Goal: Task Accomplishment & Management: Manage account settings

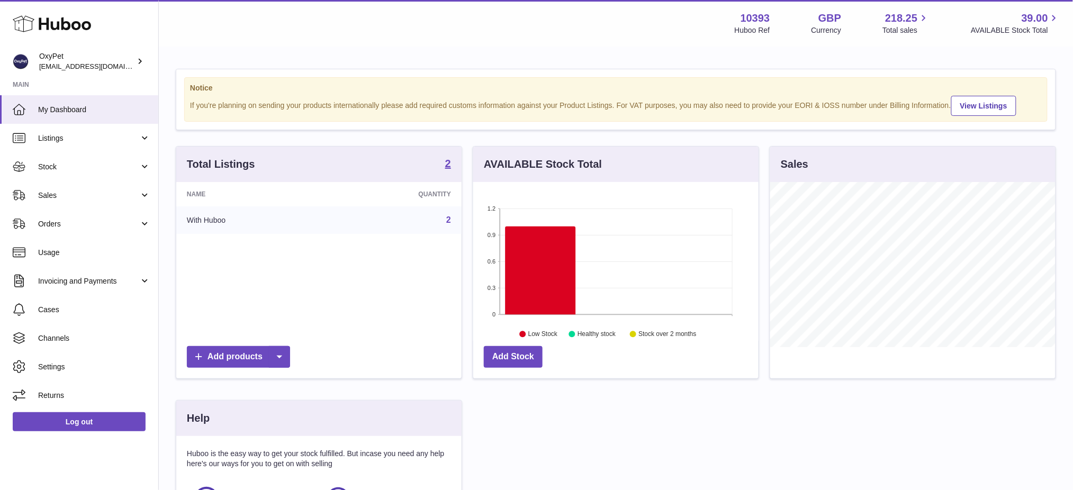
scroll to position [165, 285]
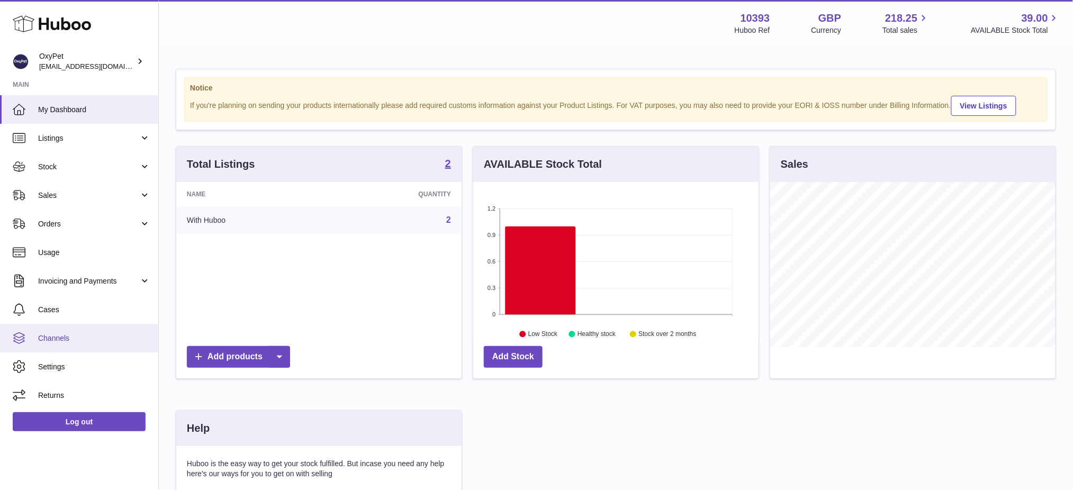
click at [73, 338] on span "Channels" at bounding box center [94, 339] width 112 height 10
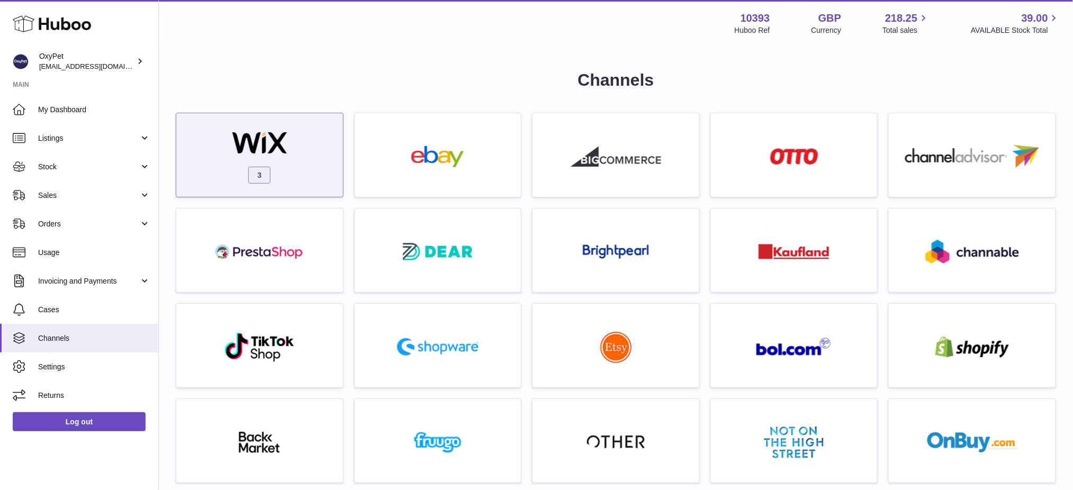
click at [306, 148] on div "3" at bounding box center [260, 158] width 156 height 68
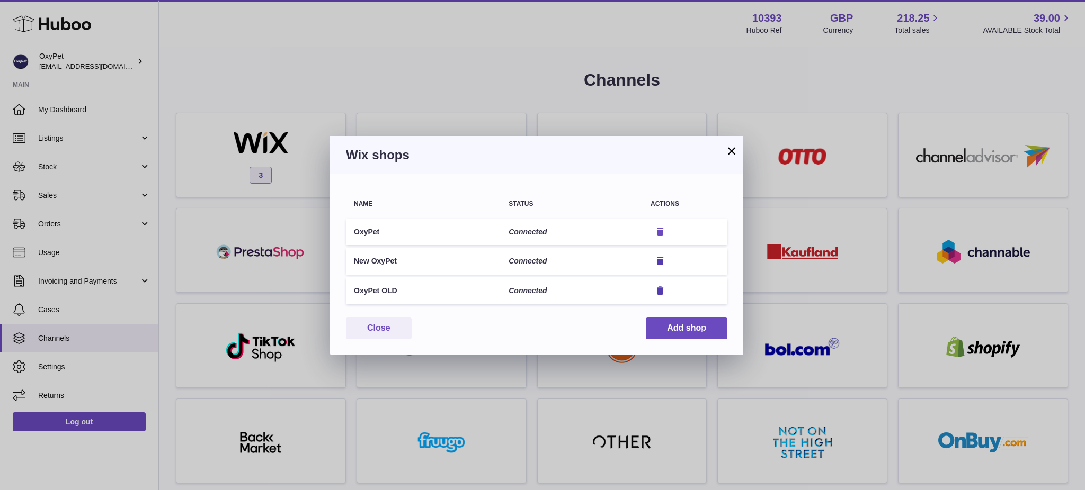
click at [661, 234] on icon "button" at bounding box center [660, 232] width 11 height 11
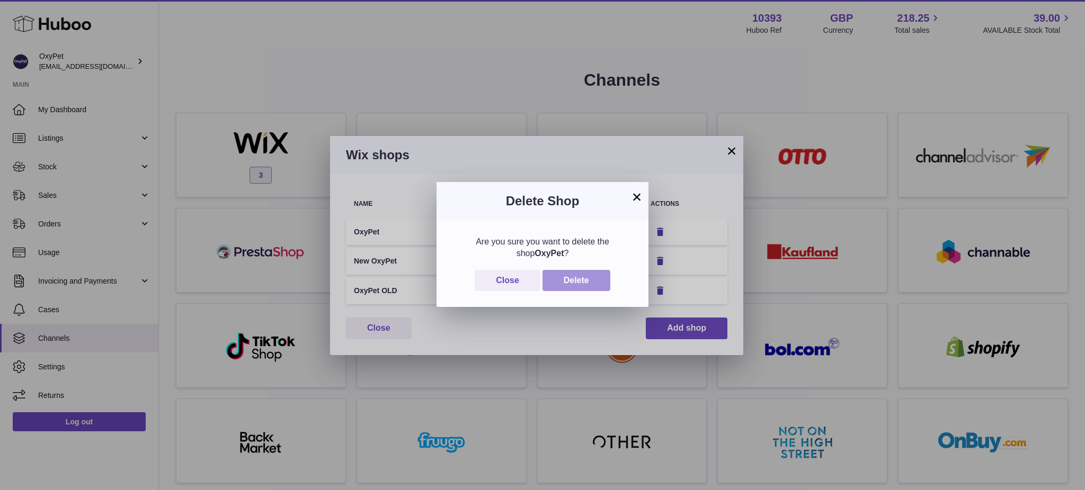
click at [597, 282] on button "Delete" at bounding box center [576, 281] width 68 height 22
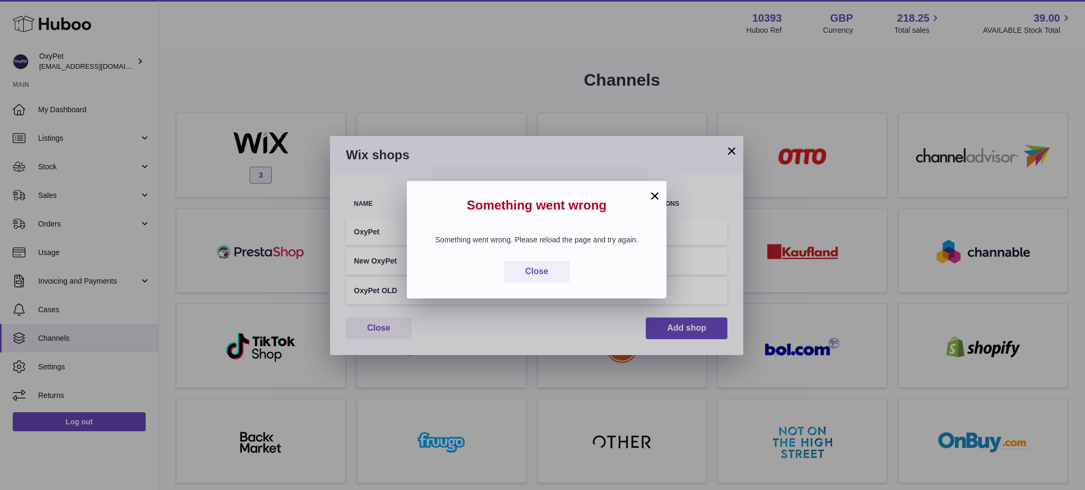
click at [641, 198] on h2 "Something went wrong" at bounding box center [537, 208] width 228 height 22
click at [648, 195] on button "×" at bounding box center [654, 196] width 13 height 13
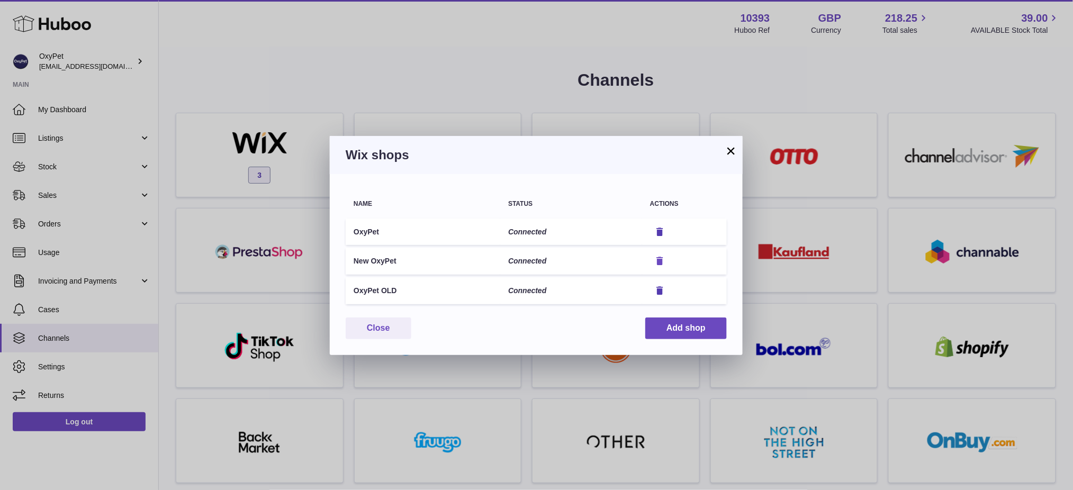
click at [657, 257] on icon "button" at bounding box center [660, 261] width 11 height 11
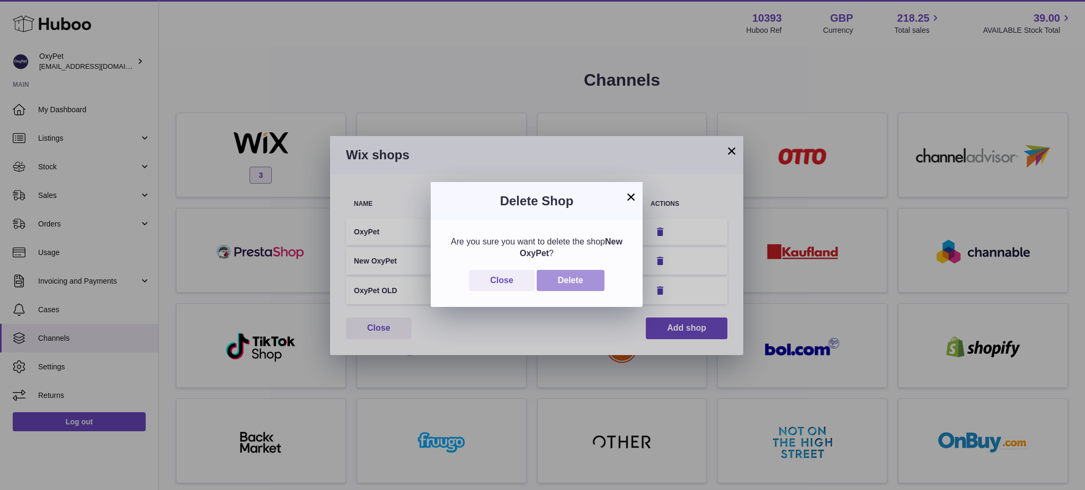
click at [592, 280] on button "Delete" at bounding box center [570, 281] width 68 height 22
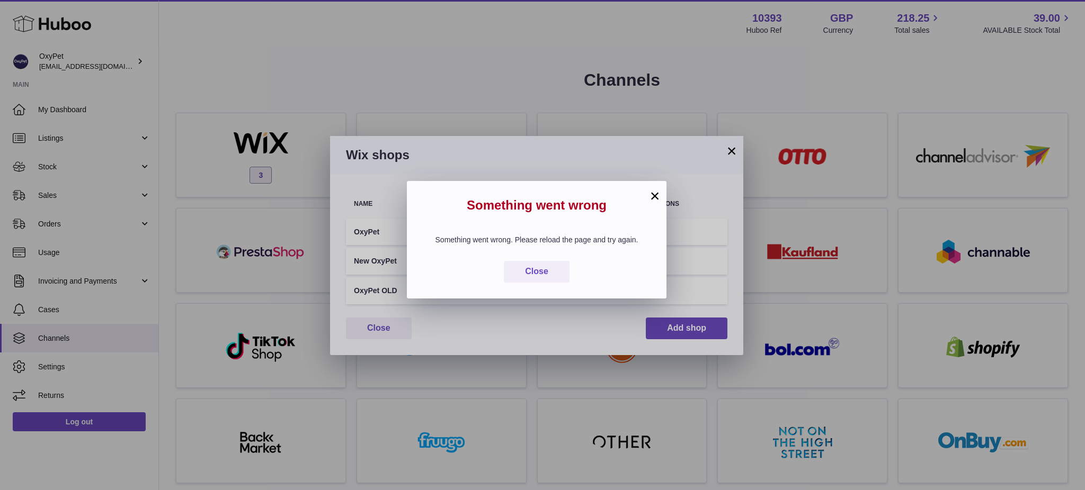
click at [644, 191] on div "Something went wrong" at bounding box center [536, 200] width 259 height 38
click at [651, 193] on button "×" at bounding box center [654, 196] width 13 height 13
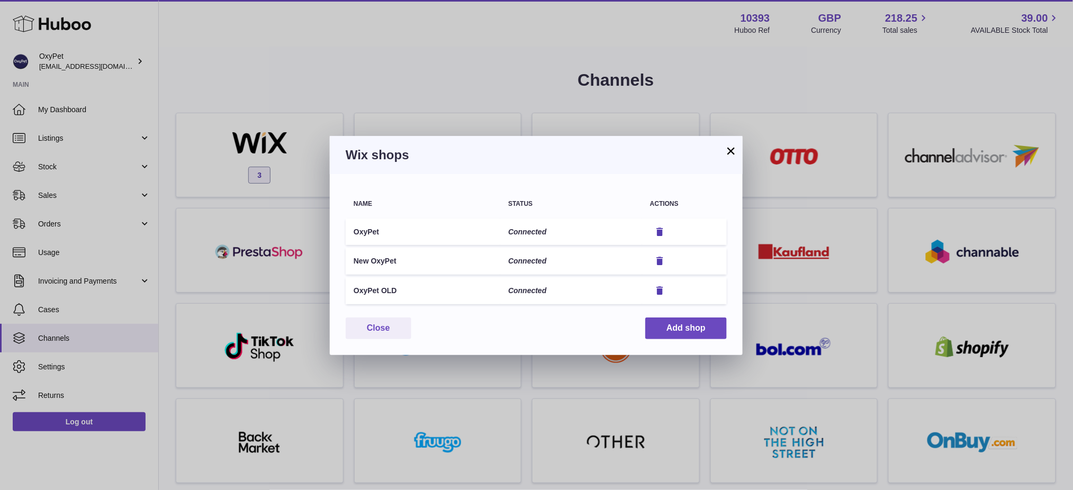
click at [732, 152] on button "×" at bounding box center [731, 151] width 13 height 13
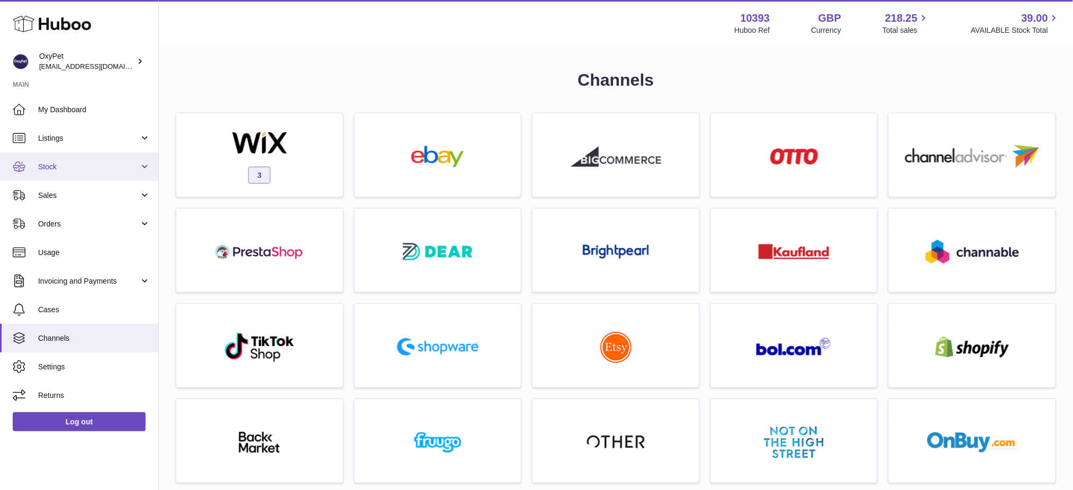
click at [57, 172] on link "Stock" at bounding box center [79, 167] width 158 height 29
